Goal: Transaction & Acquisition: Book appointment/travel/reservation

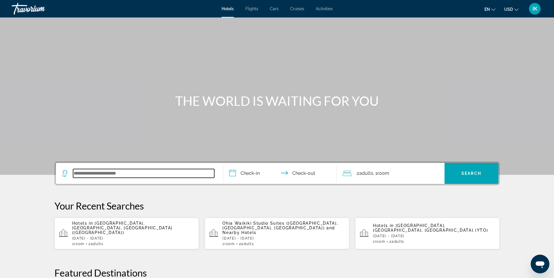
click at [87, 173] on input "Search widget" at bounding box center [143, 173] width 141 height 9
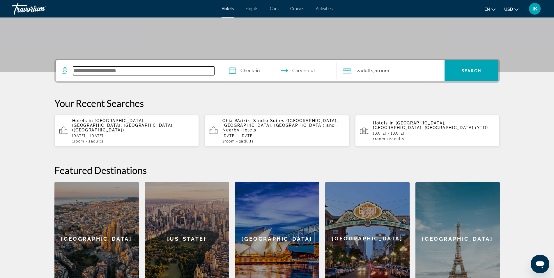
scroll to position [142, 0]
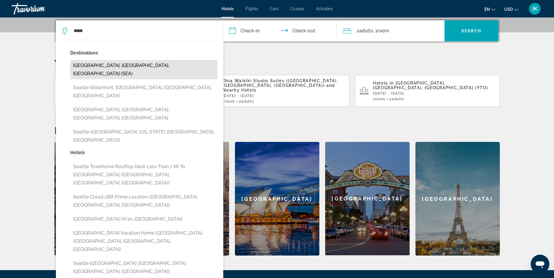
click at [111, 66] on button "[GEOGRAPHIC_DATA], [GEOGRAPHIC_DATA], [GEOGRAPHIC_DATA] (SEA)" at bounding box center [143, 69] width 147 height 19
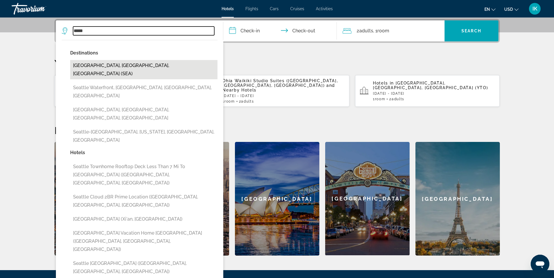
type input "**********"
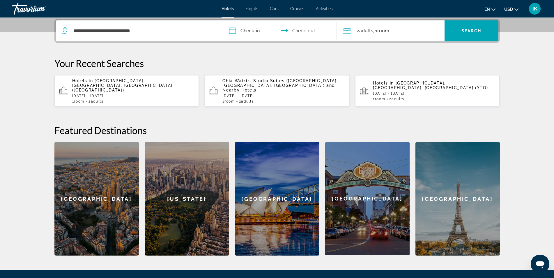
click at [260, 27] on input "**********" at bounding box center [281, 31] width 116 height 23
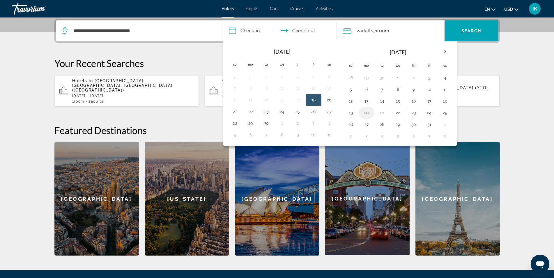
click at [368, 115] on button "20" at bounding box center [366, 113] width 9 height 8
click at [428, 113] on button "24" at bounding box center [429, 113] width 9 height 8
type input "**********"
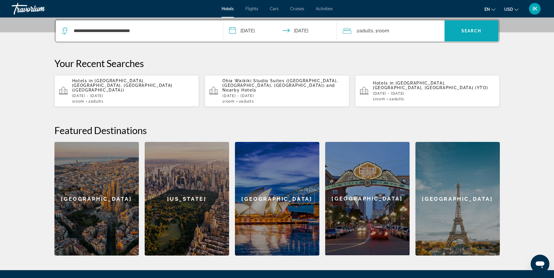
click at [463, 28] on span "Search widget" at bounding box center [472, 31] width 54 height 14
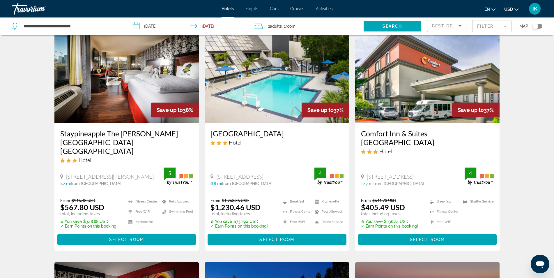
scroll to position [58, 0]
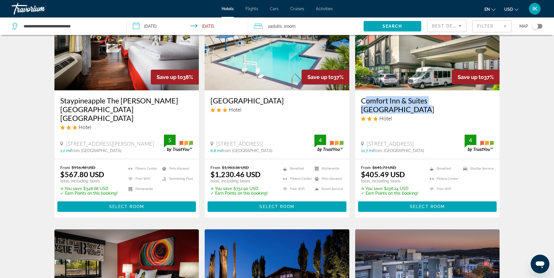
drag, startPoint x: 479, startPoint y: 100, endPoint x: 361, endPoint y: 105, distance: 117.5
copy h3 "Comfort Inn & Suites [GEOGRAPHIC_DATA]"
click at [437, 200] on span "Main content" at bounding box center [427, 207] width 139 height 14
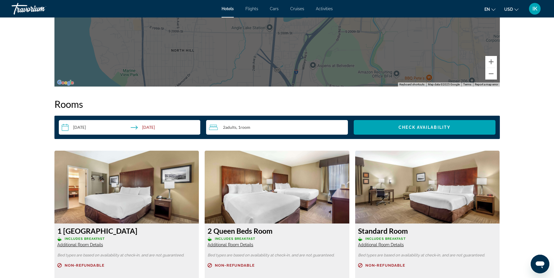
scroll to position [758, 0]
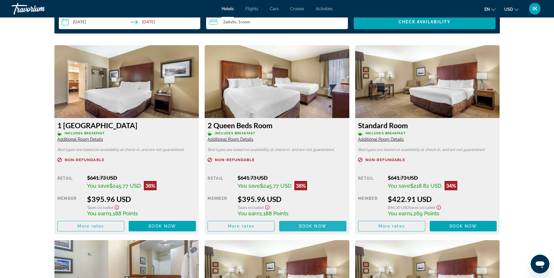
click at [308, 226] on span "Book now" at bounding box center [313, 226] width 28 height 5
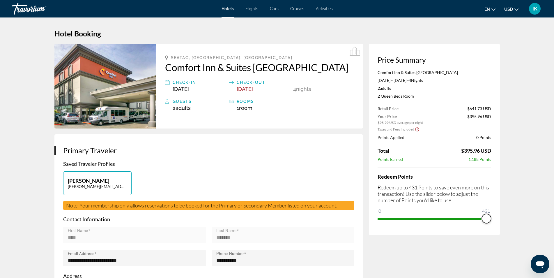
drag, startPoint x: 384, startPoint y: 214, endPoint x: 498, endPoint y: 219, distance: 113.5
click at [498, 218] on div "Price Summary Comfort Inn & Suites [GEOGRAPHIC_DATA] [DATE] - [DATE] - 4 Night …" at bounding box center [434, 139] width 131 height 191
